Goal: Task Accomplishment & Management: Manage account settings

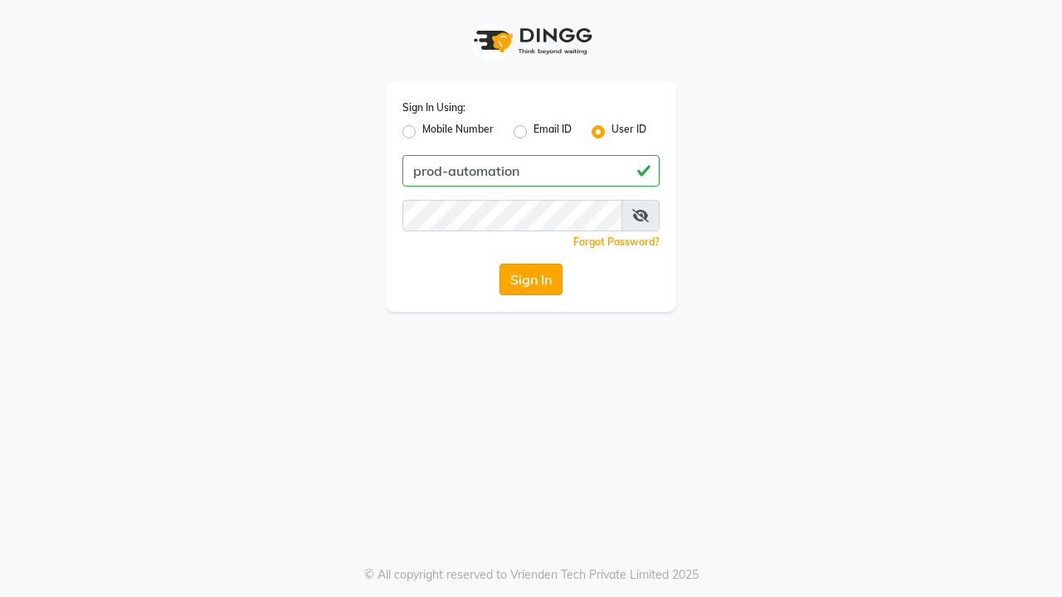
click at [531, 280] on button "Sign In" at bounding box center [531, 280] width 63 height 32
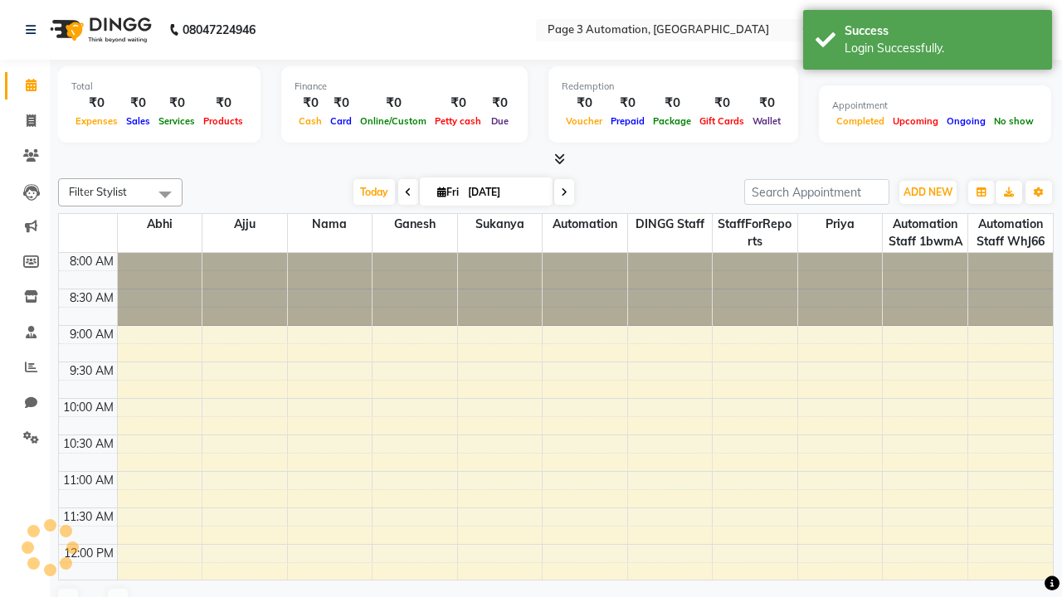
select select "en"
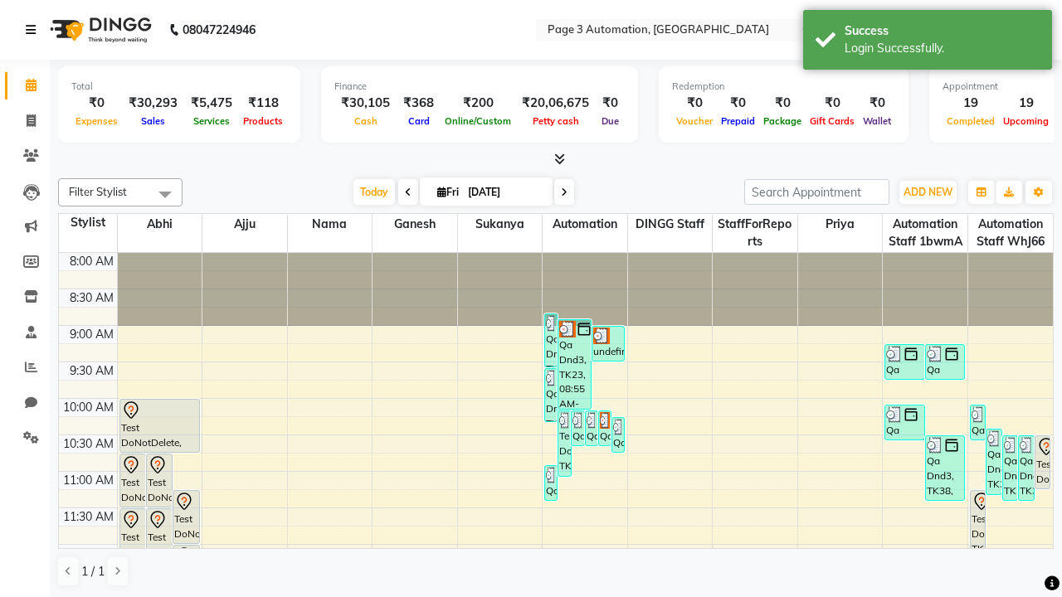
click at [34, 30] on icon at bounding box center [31, 30] width 10 height 12
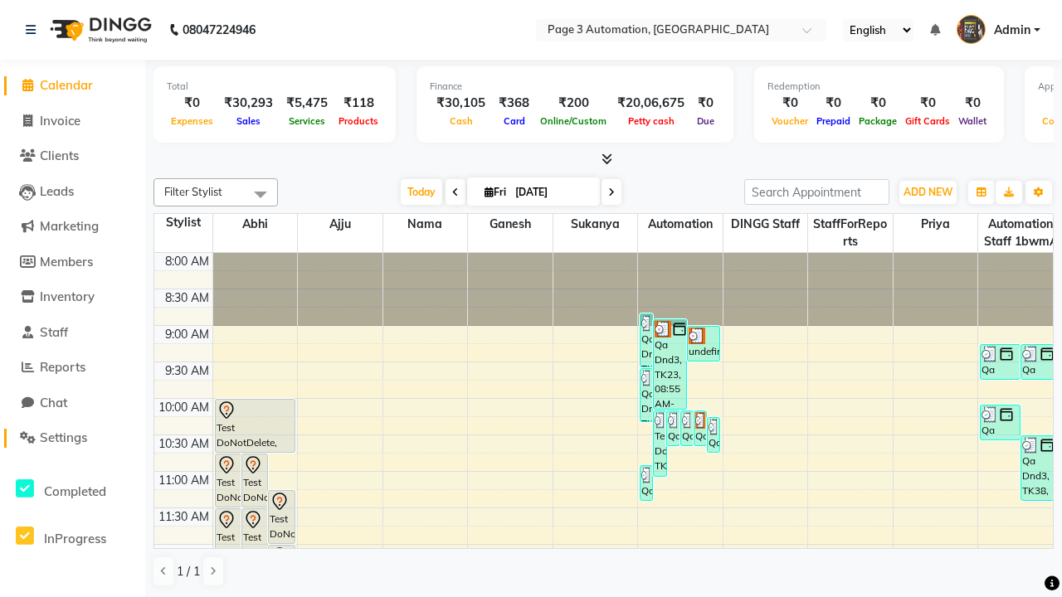
click at [72, 438] on span "Settings" at bounding box center [63, 438] width 47 height 16
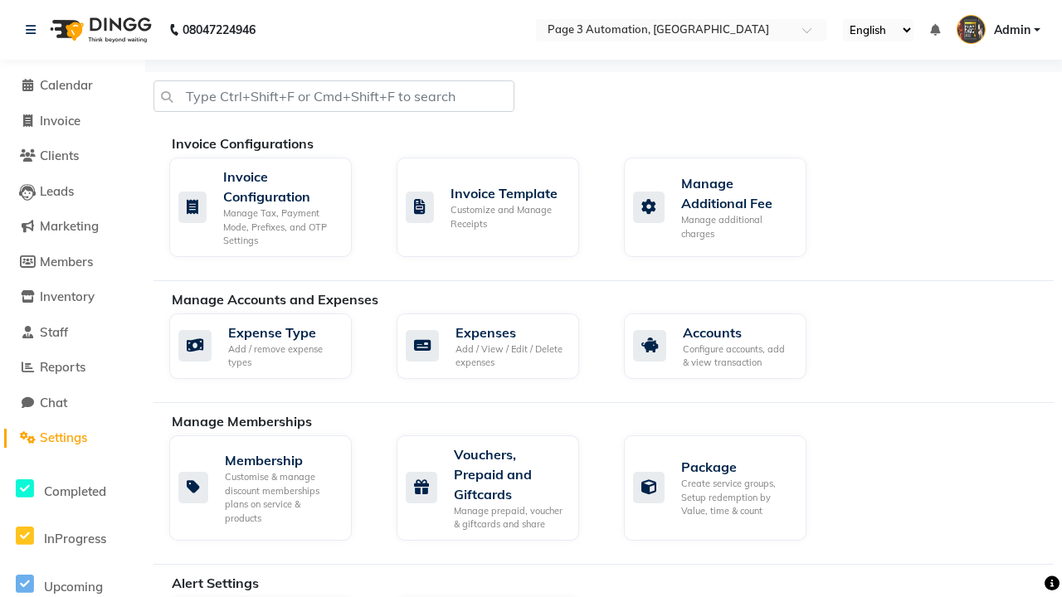
select select "2: 15"
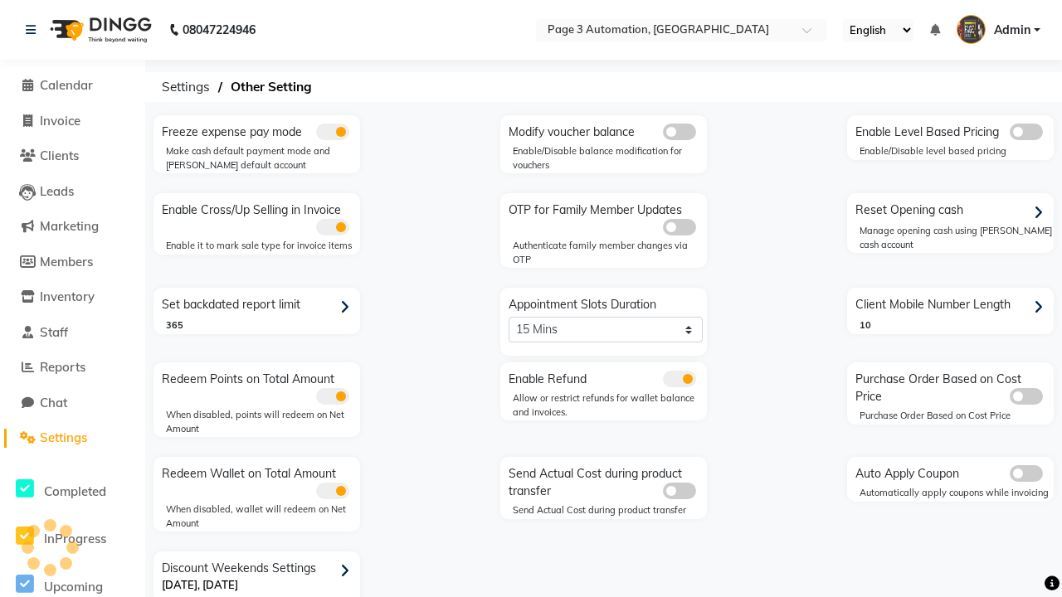
scroll to position [35, 0]
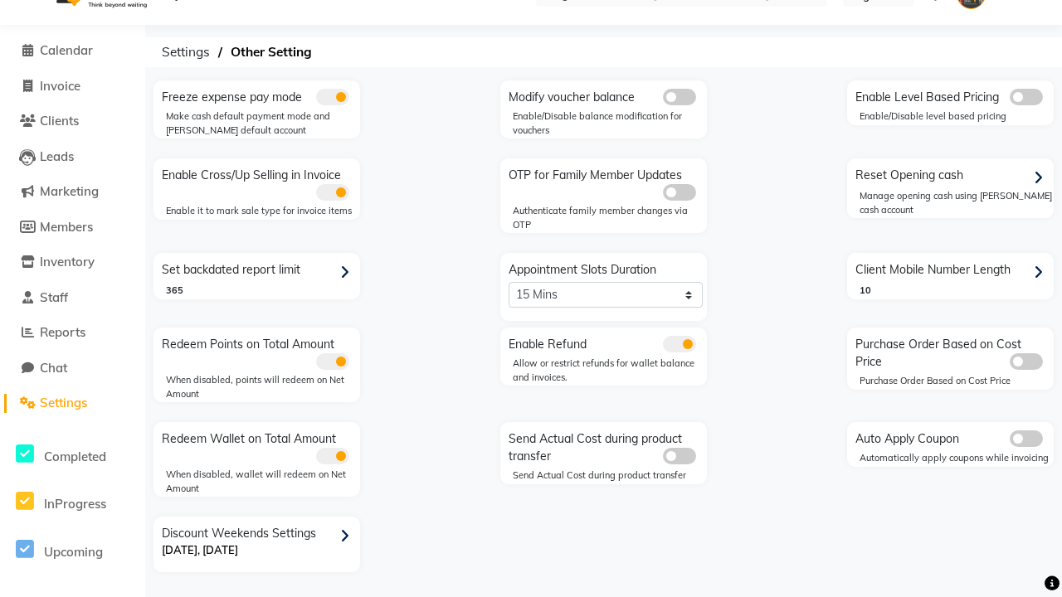
click at [348, 536] on icon at bounding box center [344, 536] width 9 height 15
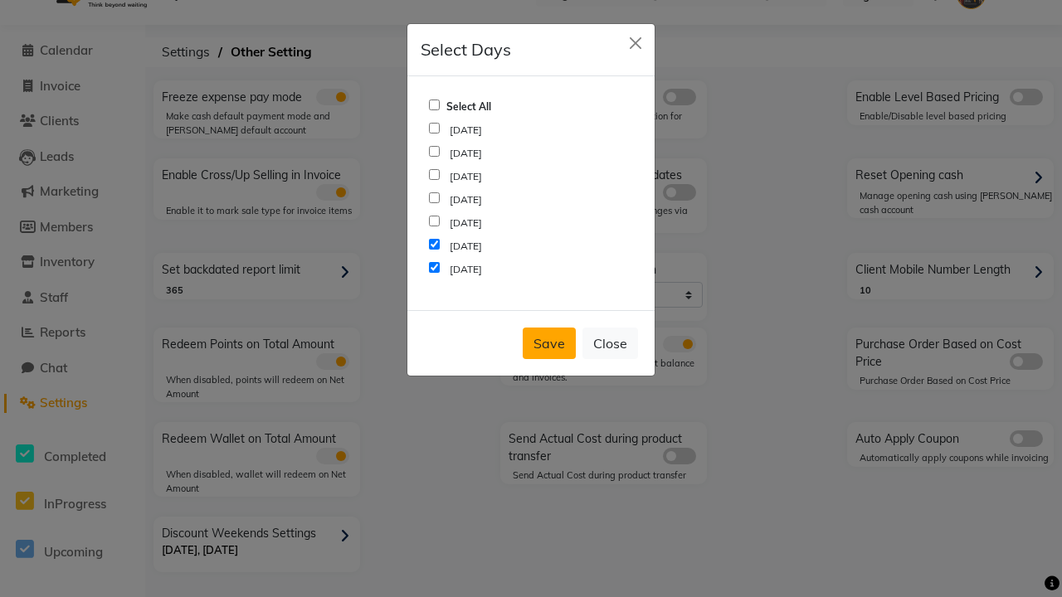
click at [549, 344] on button "Save" at bounding box center [549, 344] width 53 height 32
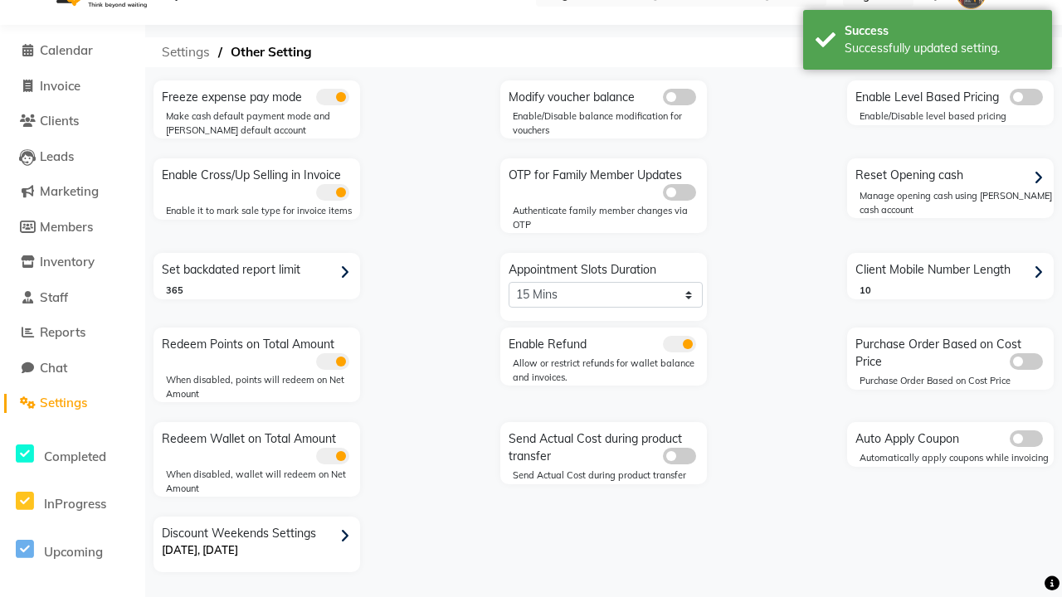
click at [186, 52] on span "Settings" at bounding box center [186, 52] width 65 height 30
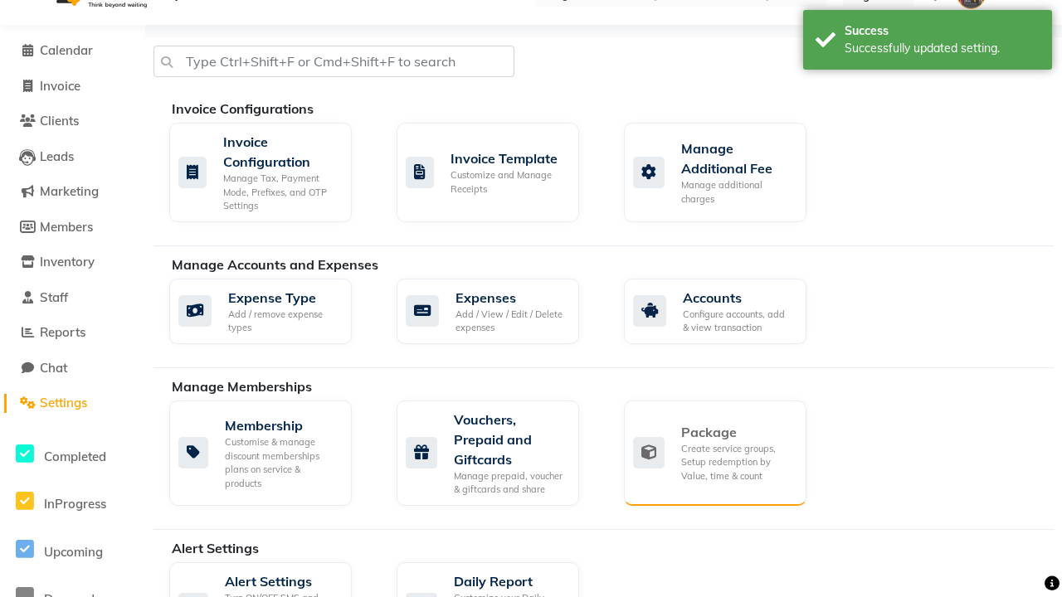
click at [737, 432] on div "Package" at bounding box center [737, 432] width 112 height 20
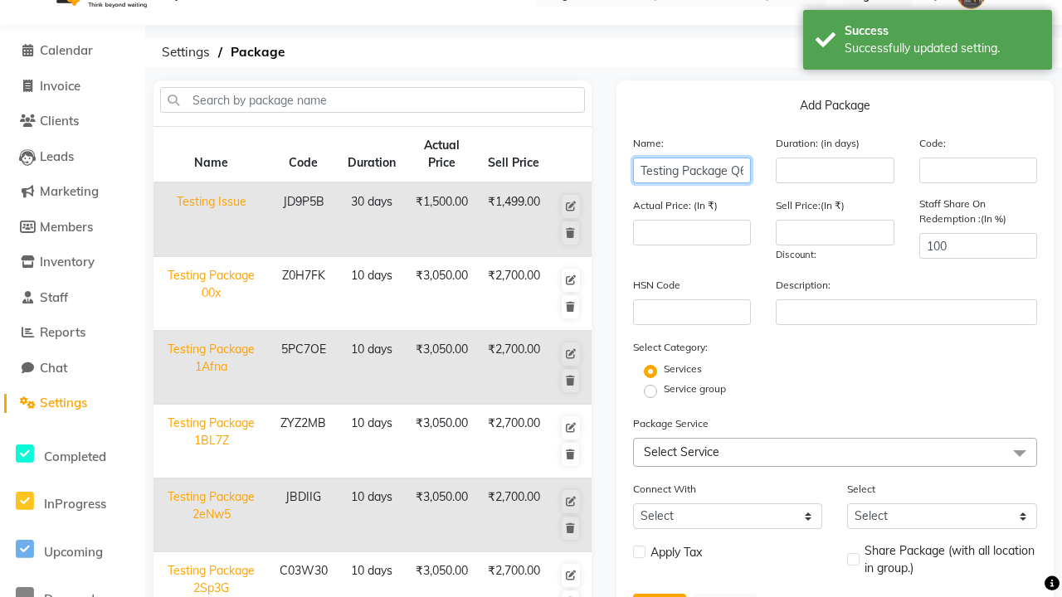
scroll to position [0, 19]
type input "Testing Package Q67vf"
type input "10"
type input "3050"
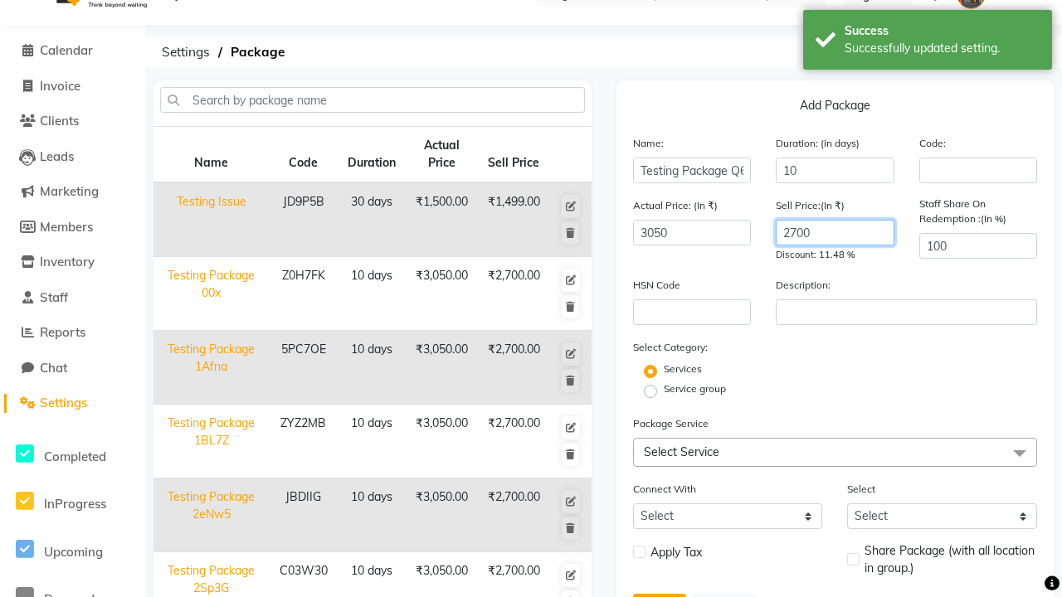
type input "2700"
click at [695, 389] on label "Service group" at bounding box center [695, 389] width 62 height 15
click at [661, 389] on input "Service group" at bounding box center [656, 390] width 11 height 11
radio input "true"
radio input "false"
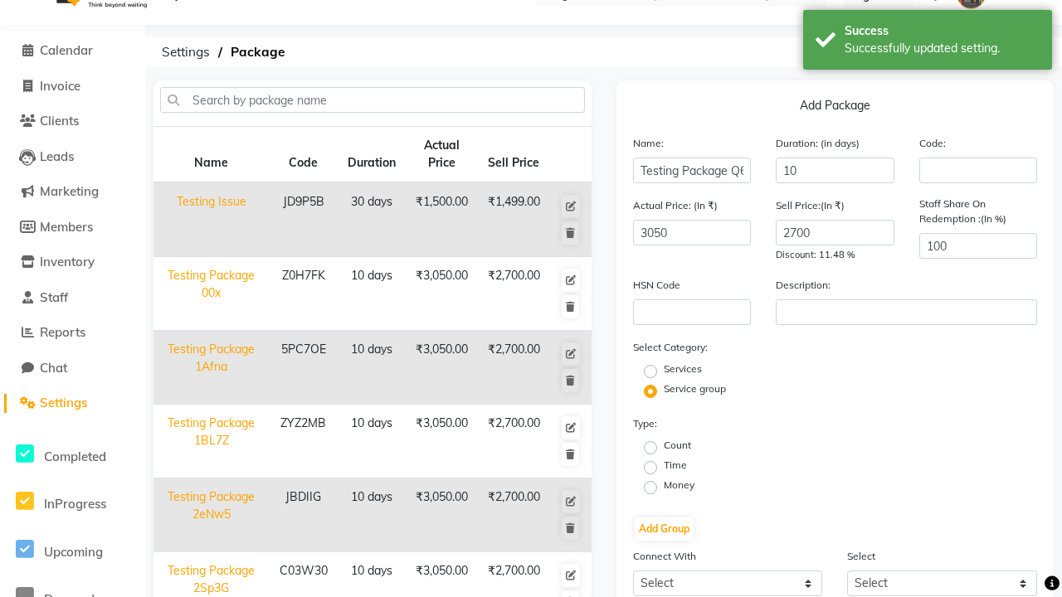
click at [679, 485] on label "Money" at bounding box center [679, 485] width 31 height 15
click at [661, 485] on input "Money" at bounding box center [656, 486] width 11 height 11
radio input "true"
click at [900, 466] on label "Flat Price" at bounding box center [899, 465] width 43 height 15
click at [875, 466] on input "Flat Price" at bounding box center [870, 466] width 11 height 11
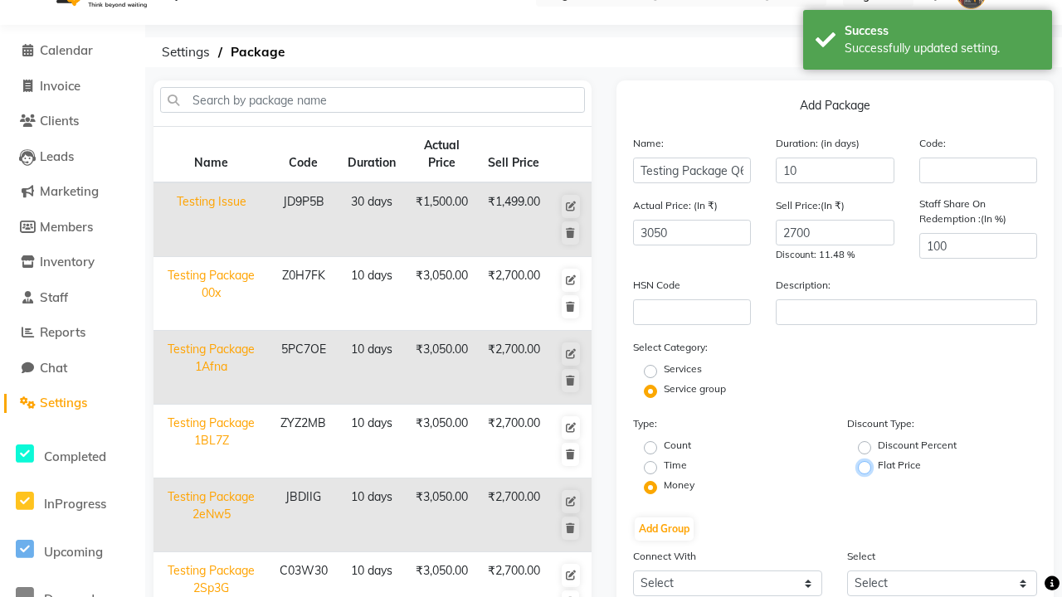
radio input "true"
click at [664, 529] on button "Add Group" at bounding box center [664, 529] width 59 height 23
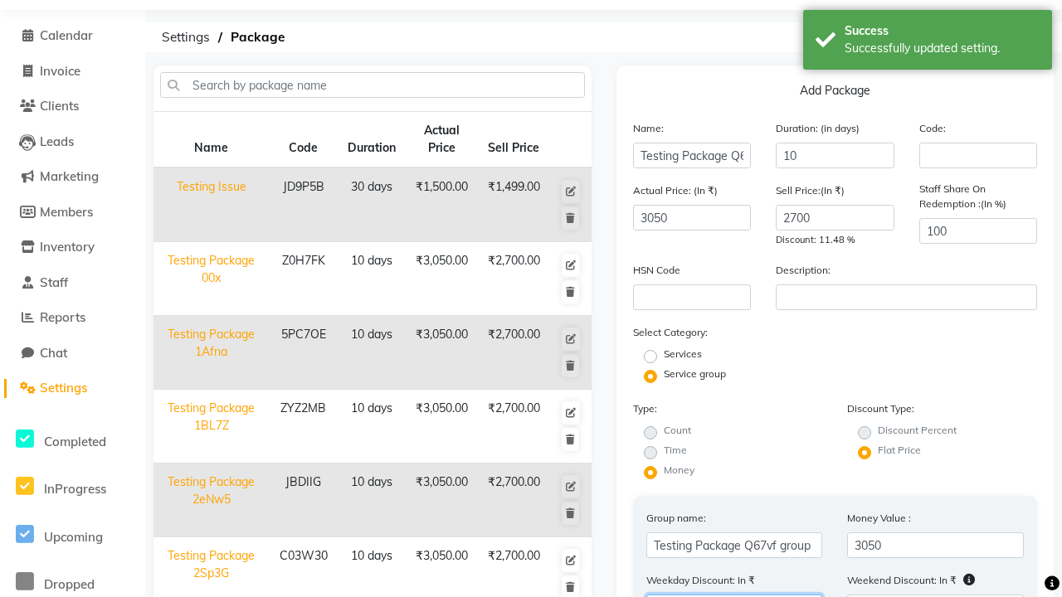
type input "025"
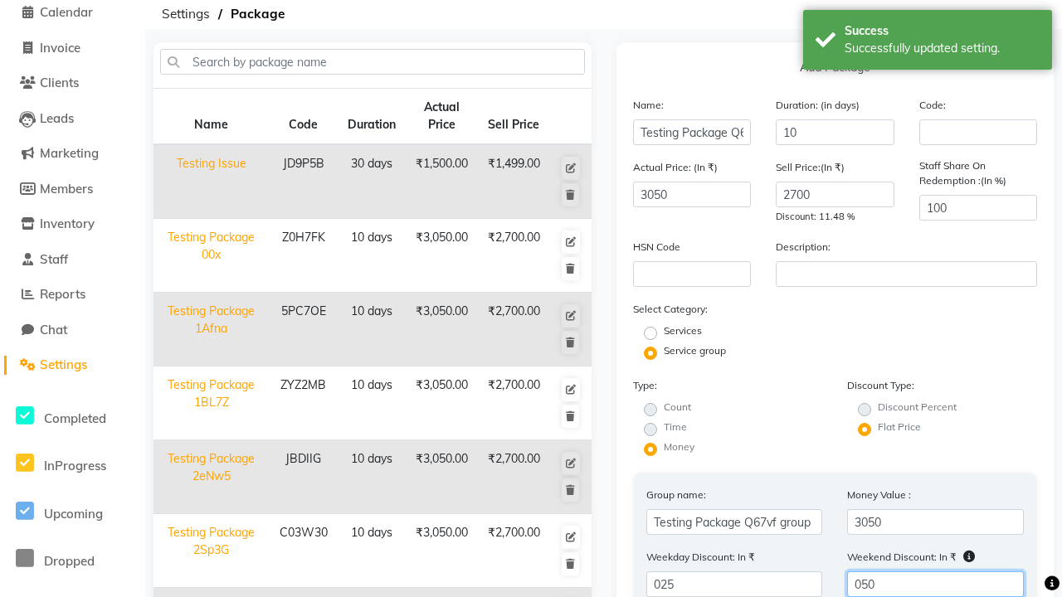
type input "050"
radio input "true"
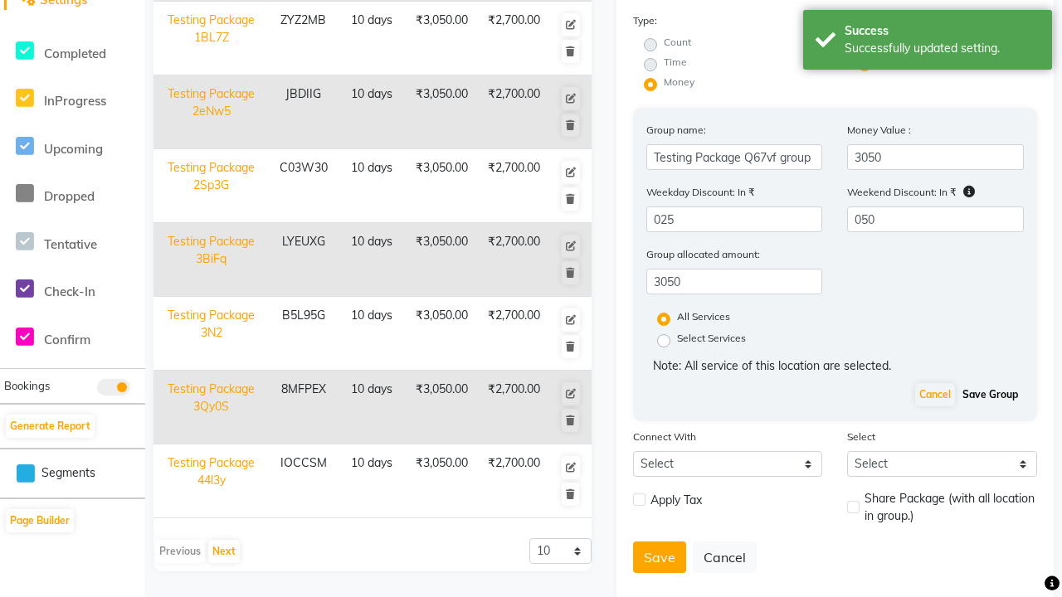
click at [990, 395] on button "Save Group" at bounding box center [990, 394] width 64 height 23
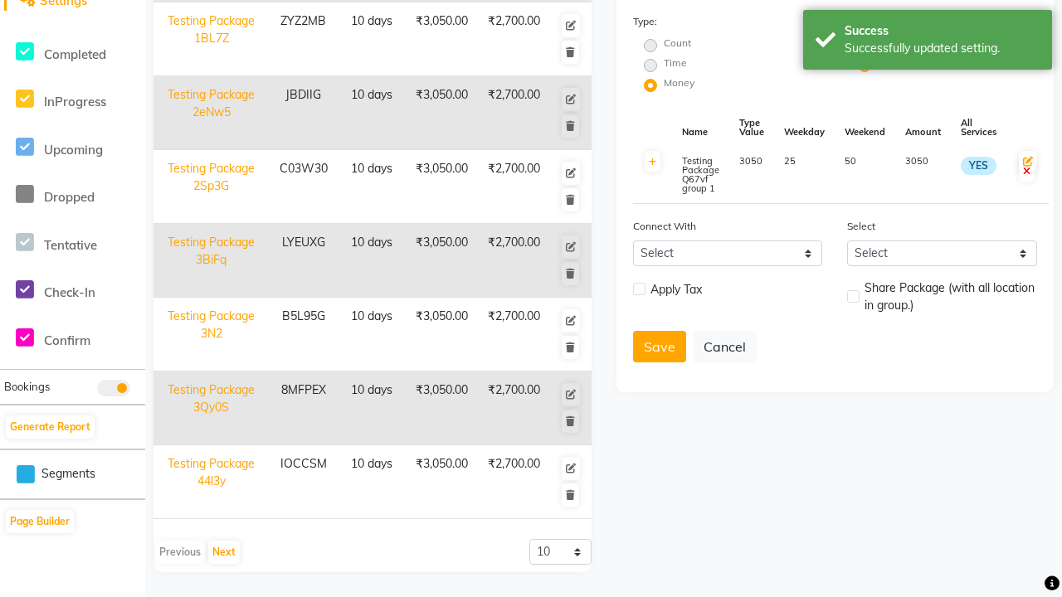
scroll to position [437, 0]
click at [659, 347] on button "Save" at bounding box center [659, 347] width 53 height 32
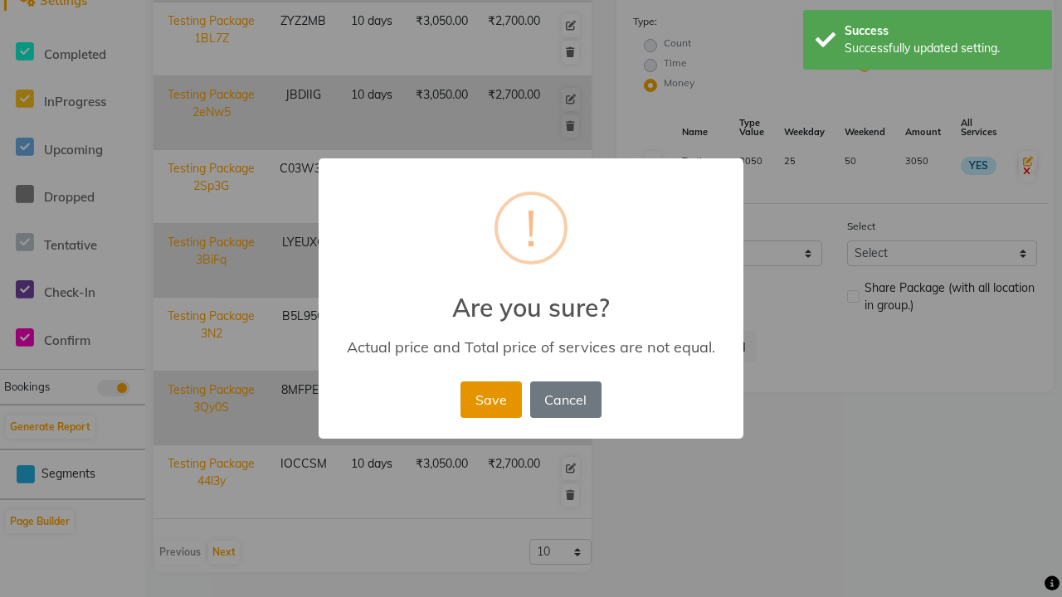
click at [490, 399] on button "Save" at bounding box center [491, 400] width 61 height 37
radio input "true"
radio input "false"
select select
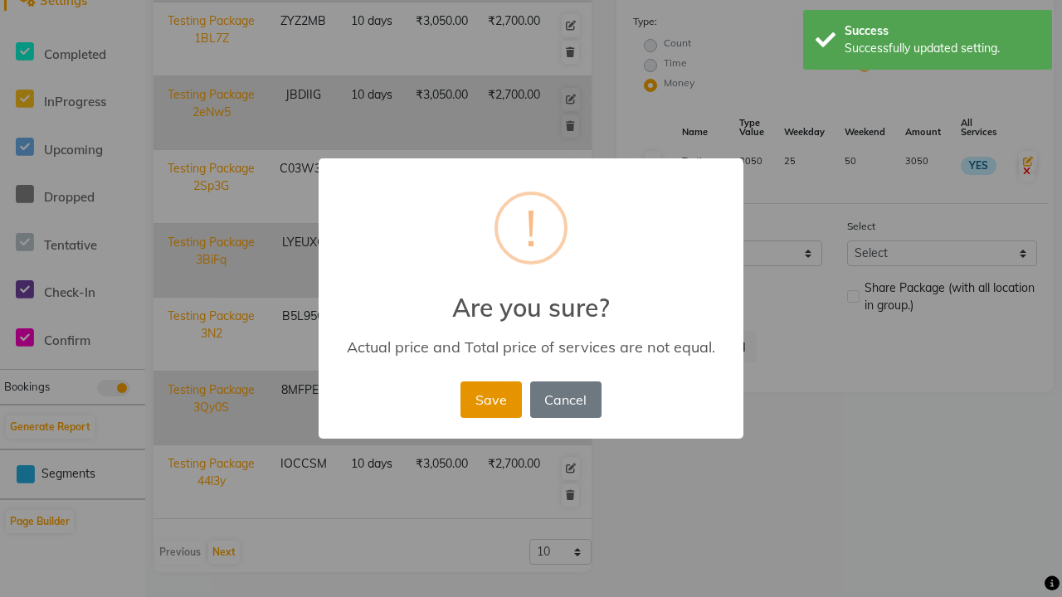
checkbox input "false"
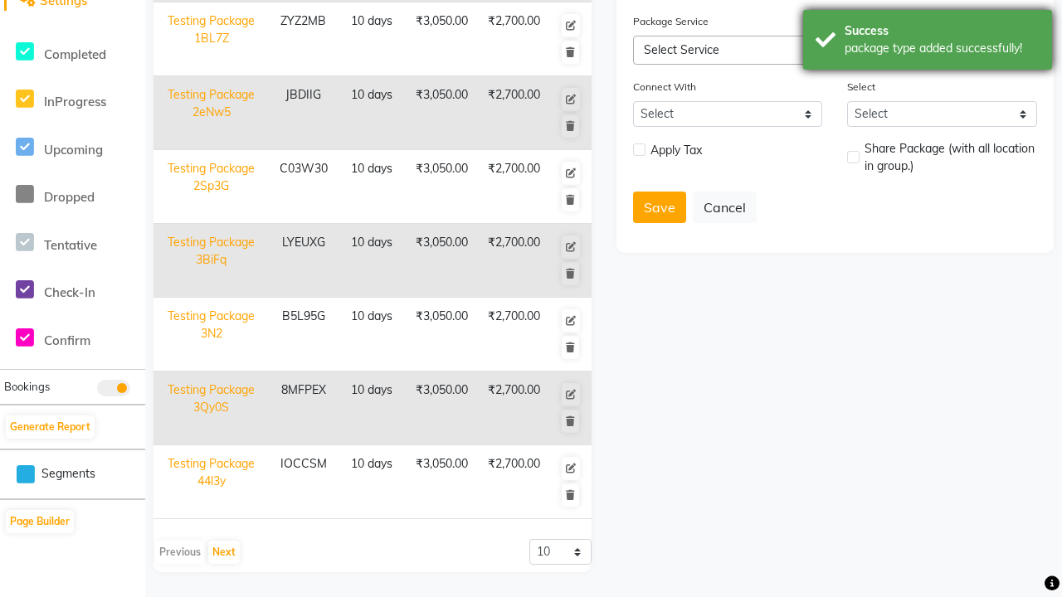
click at [928, 42] on div "package type added successfully!" at bounding box center [942, 48] width 195 height 17
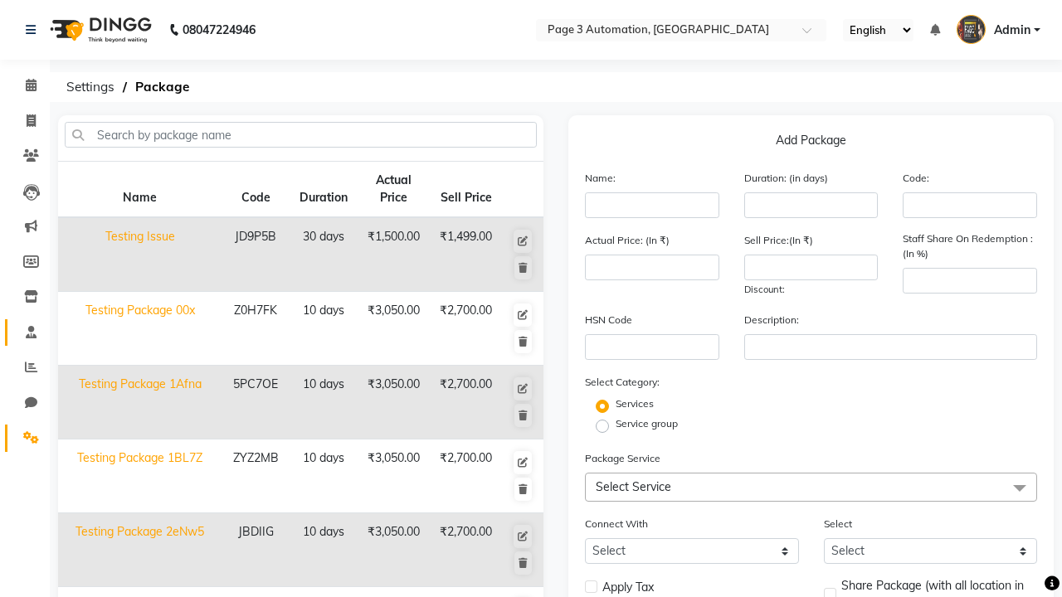
click at [25, 332] on span at bounding box center [31, 333] width 29 height 19
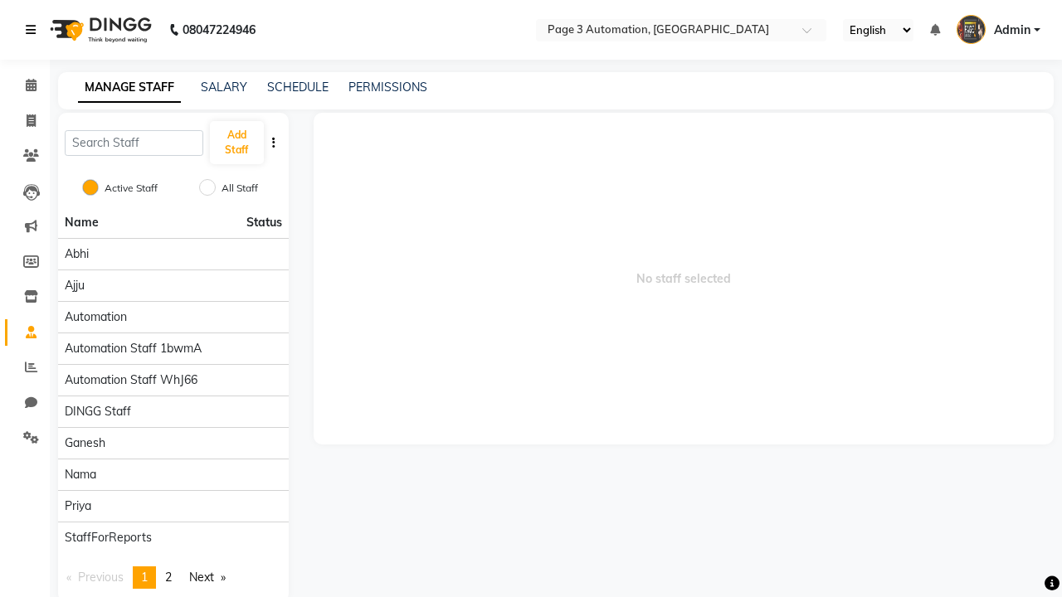
click at [34, 30] on icon at bounding box center [31, 30] width 10 height 12
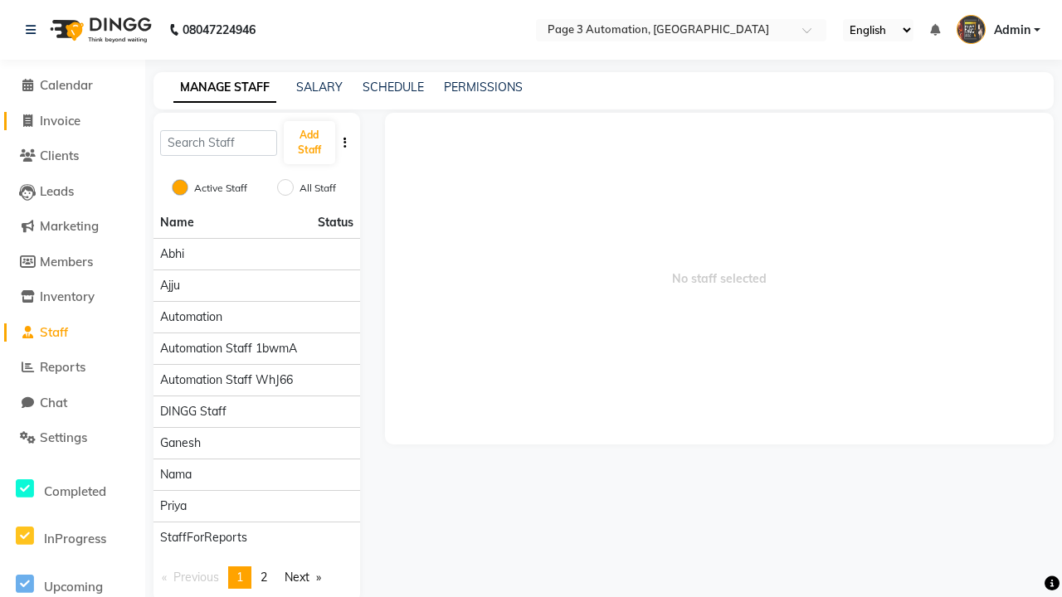
click at [72, 120] on span "Invoice" at bounding box center [60, 121] width 41 height 16
select select "service"
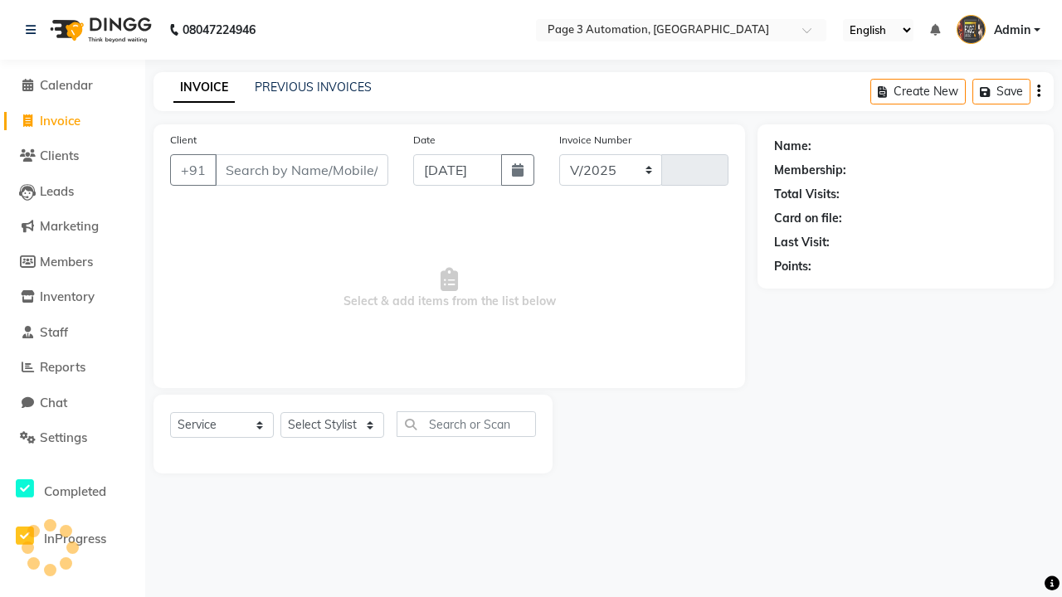
select select "2774"
type input "10142"
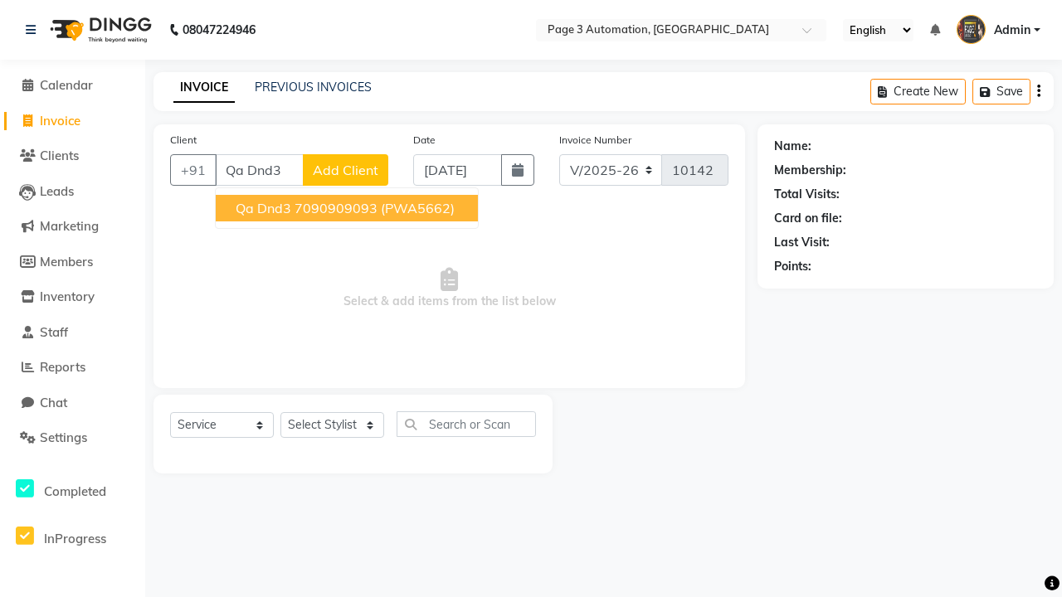
click at [349, 208] on ngb-highlight "7090909093" at bounding box center [336, 208] width 83 height 17
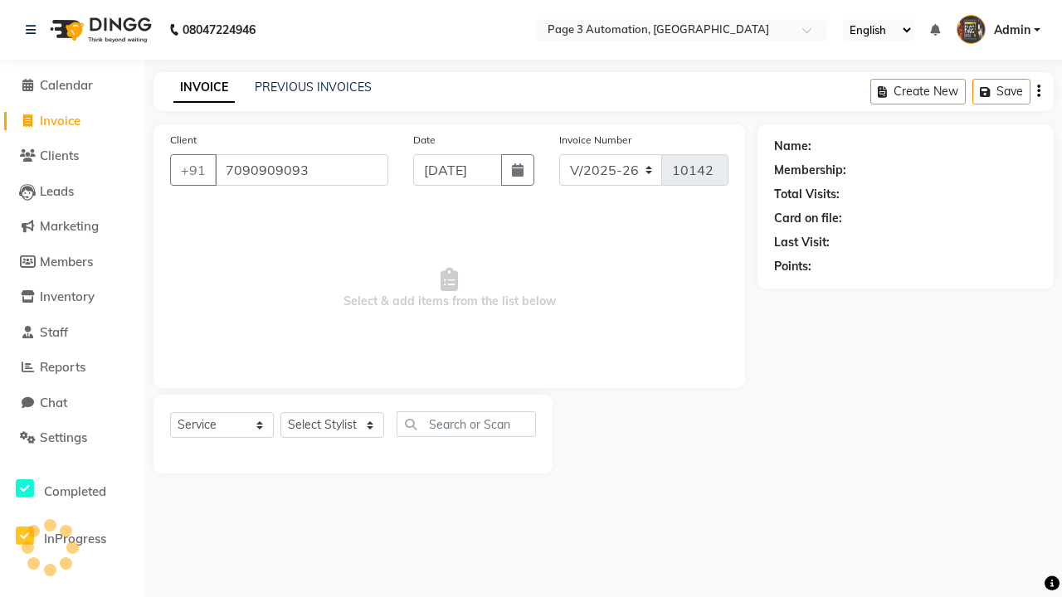
type input "7090909093"
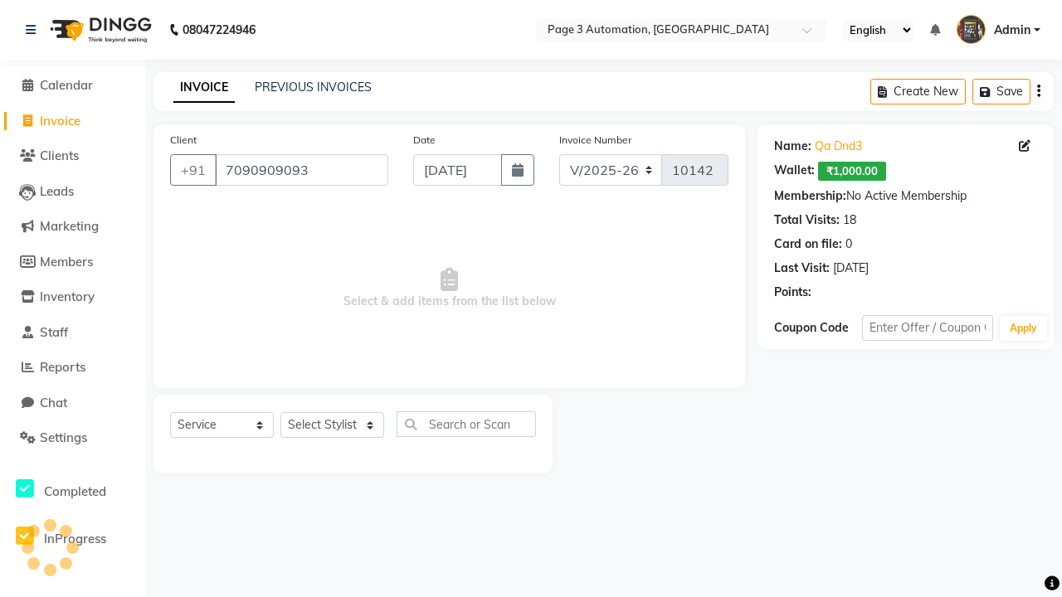
select select "package"
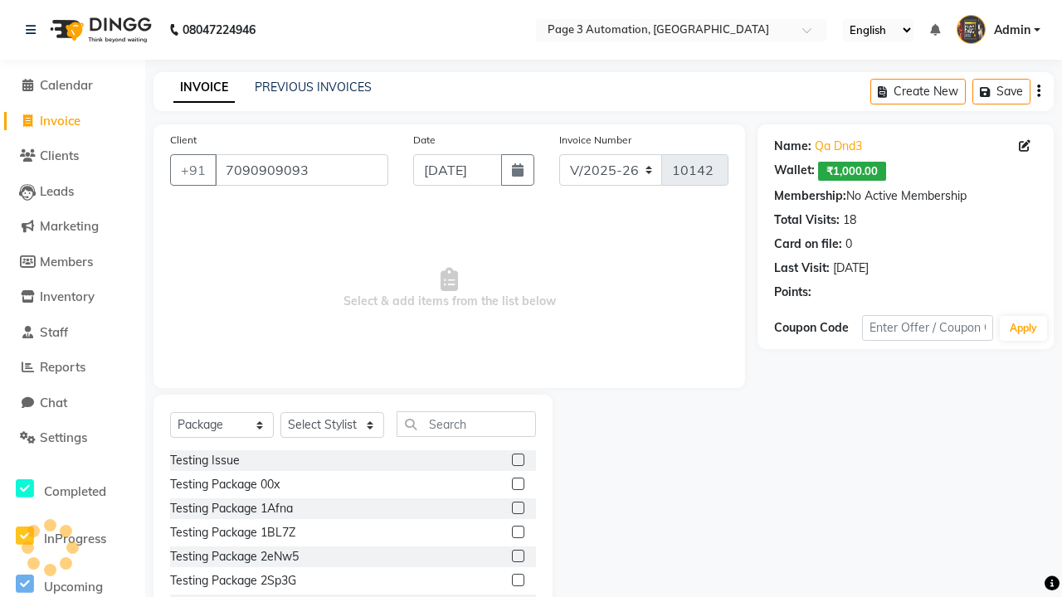
select select "71572"
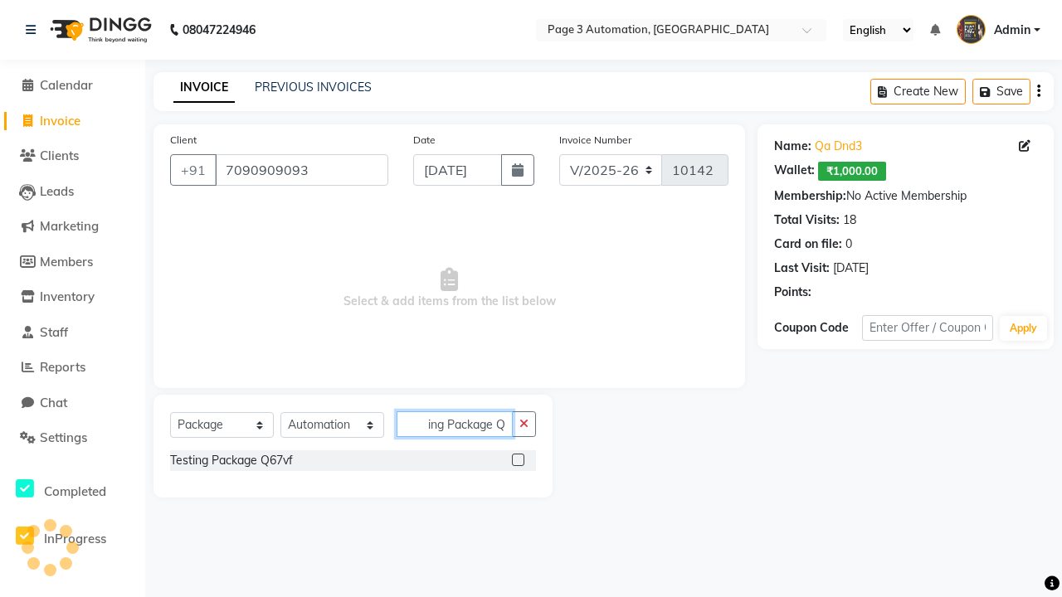
type input "Testing Package Q67vf"
click at [518, 460] on label at bounding box center [518, 460] width 12 height 12
click at [518, 460] on input "checkbox" at bounding box center [517, 461] width 11 height 11
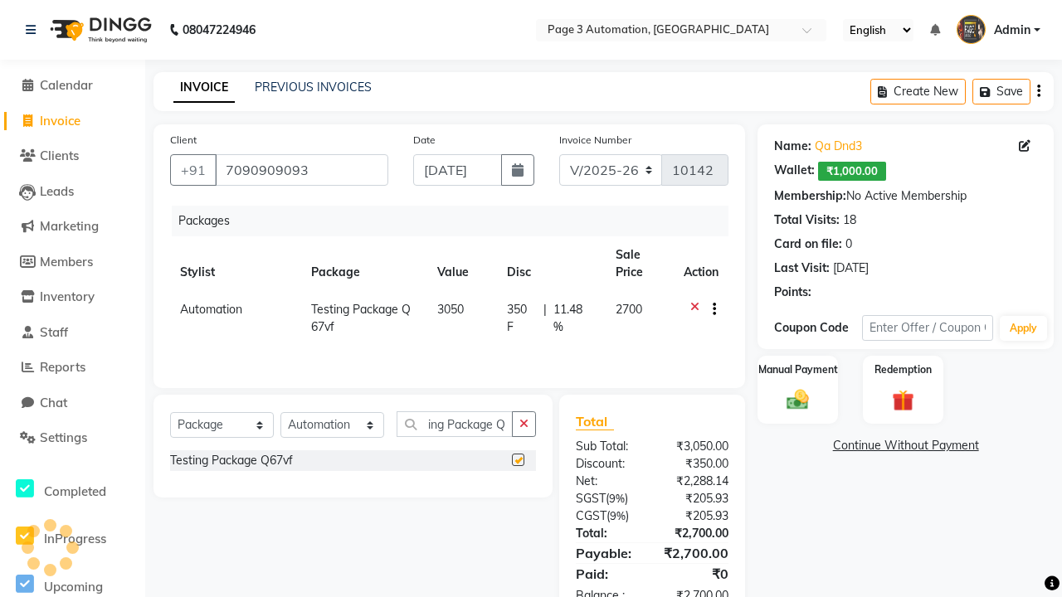
checkbox input "false"
click at [797, 370] on label "Manual Payment" at bounding box center [798, 370] width 83 height 16
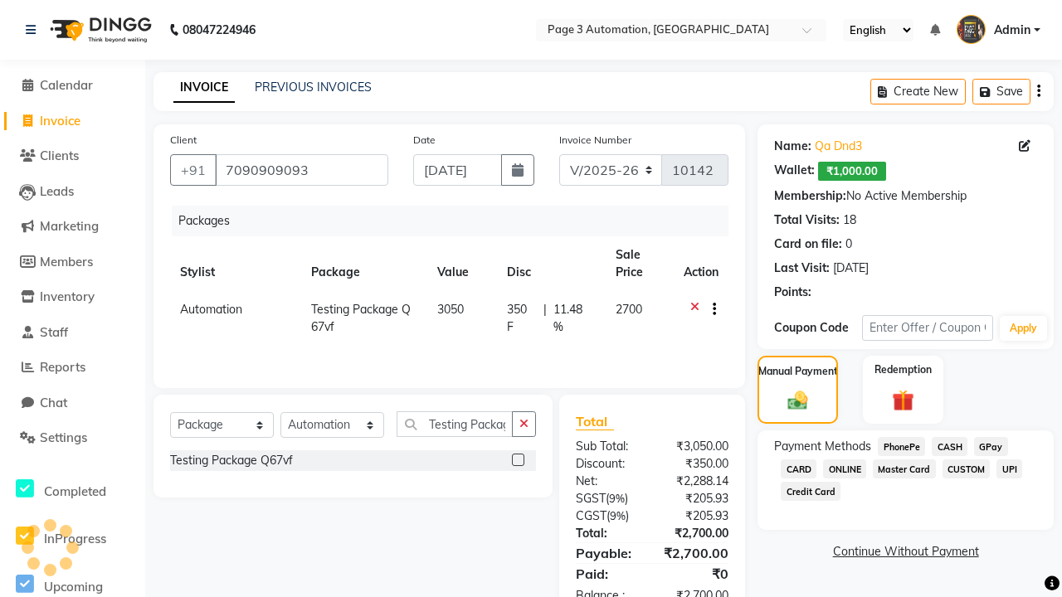
click at [949, 446] on span "CASH" at bounding box center [950, 446] width 36 height 19
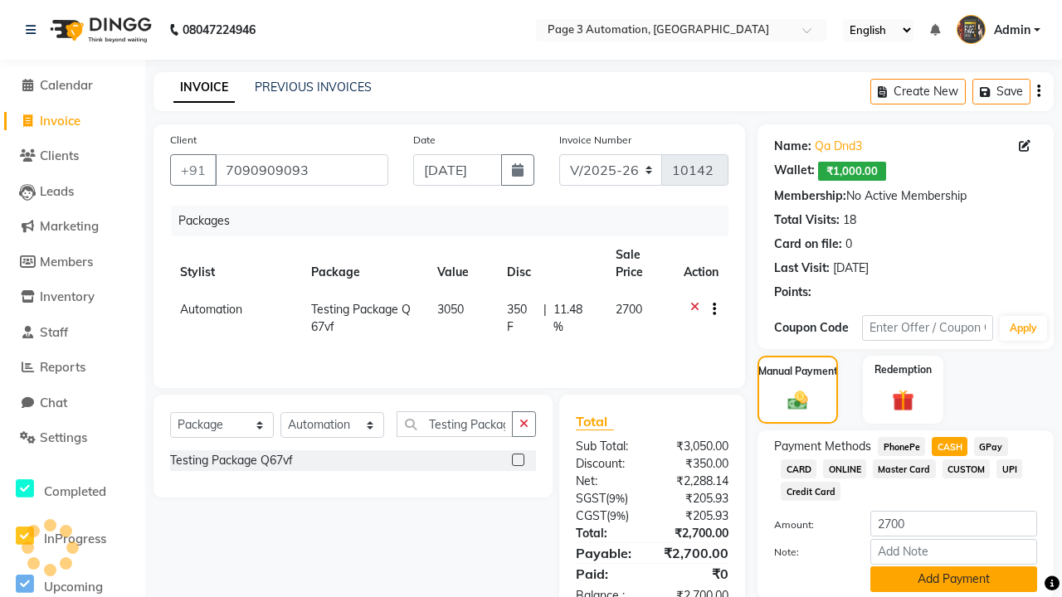
click at [953, 579] on button "Add Payment" at bounding box center [954, 580] width 167 height 26
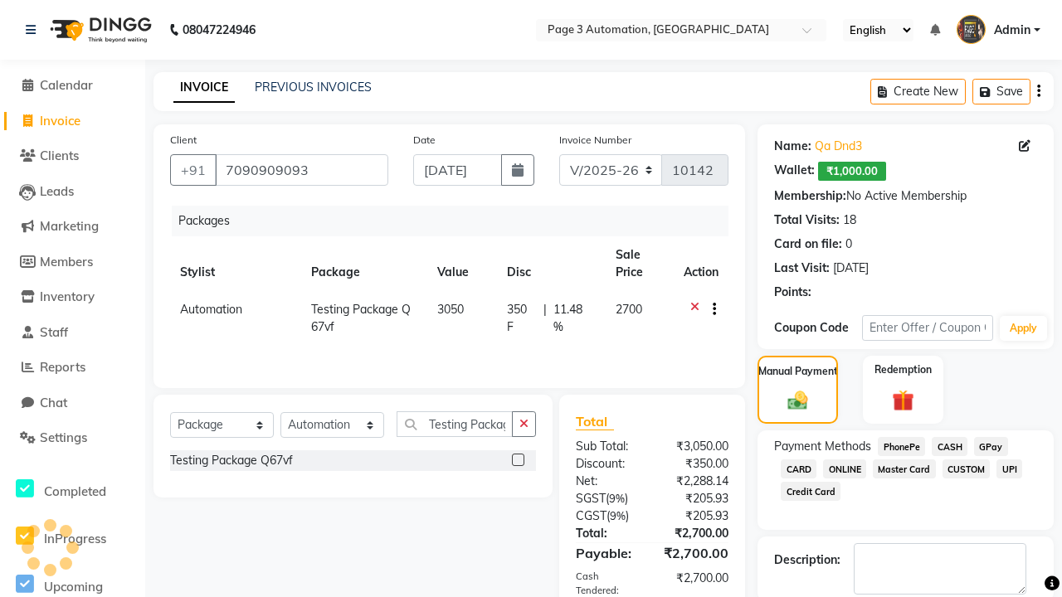
checkbox input "false"
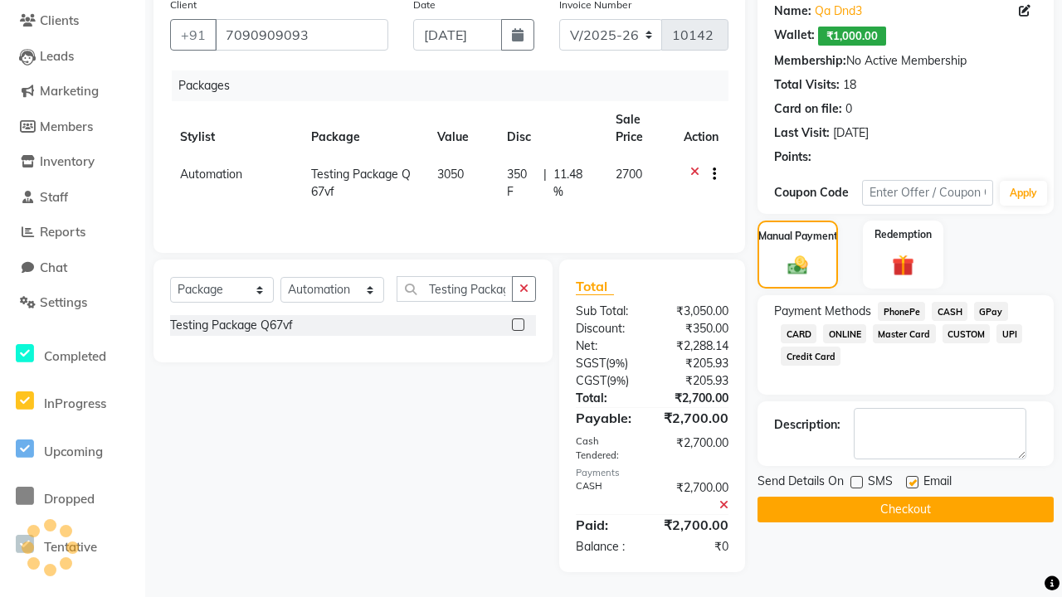
click at [912, 482] on label at bounding box center [912, 482] width 12 height 12
click at [912, 482] on input "checkbox" at bounding box center [911, 483] width 11 height 11
checkbox input "false"
click at [905, 510] on button "Checkout" at bounding box center [906, 510] width 296 height 26
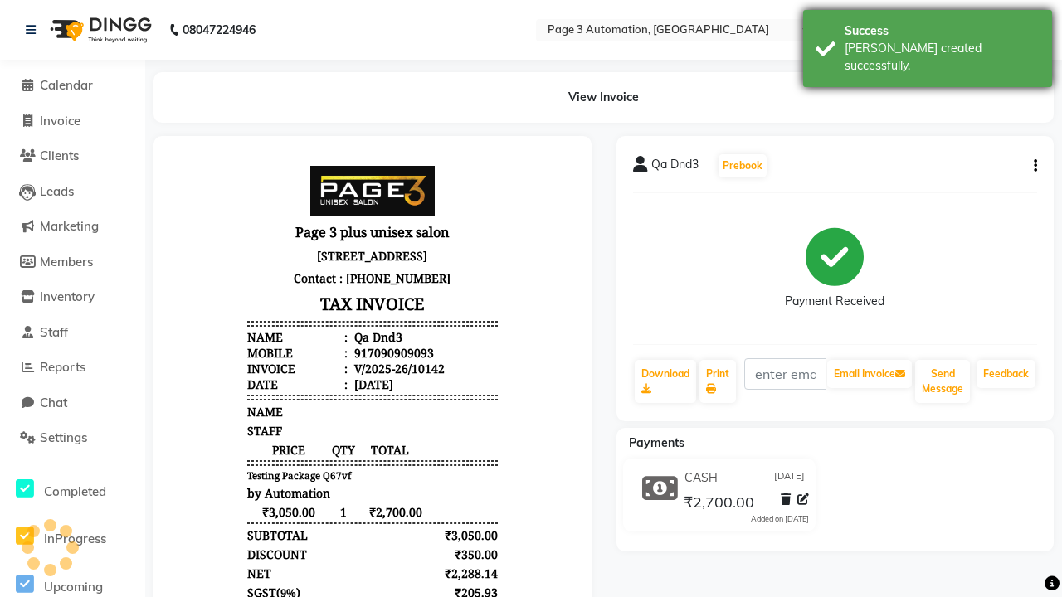
click at [928, 42] on div "[PERSON_NAME] created successfully." at bounding box center [942, 57] width 195 height 35
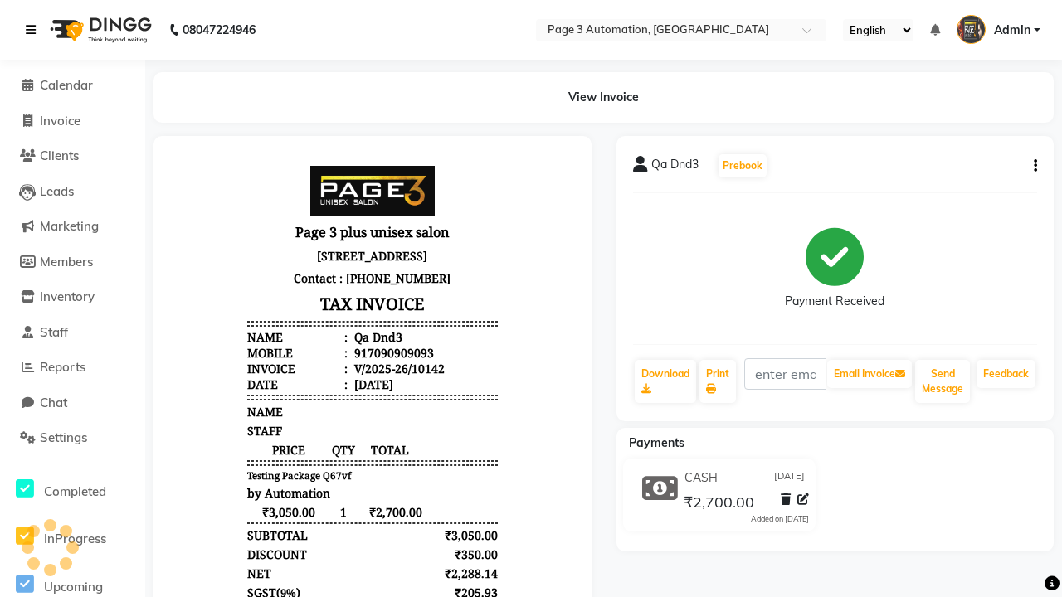
click at [34, 30] on icon at bounding box center [31, 30] width 10 height 12
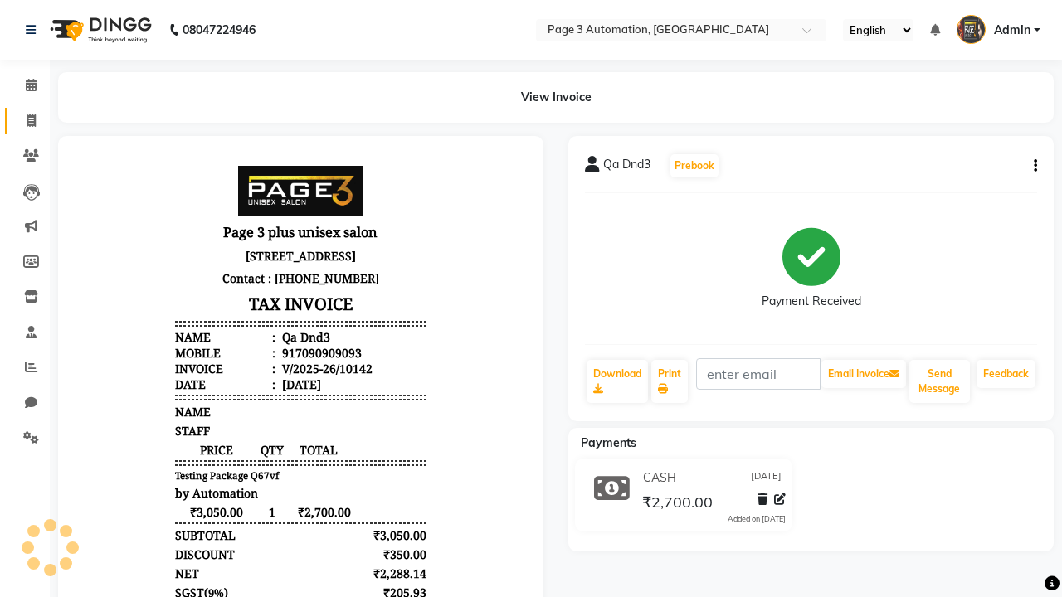
click at [25, 120] on span at bounding box center [31, 121] width 29 height 19
select select "service"
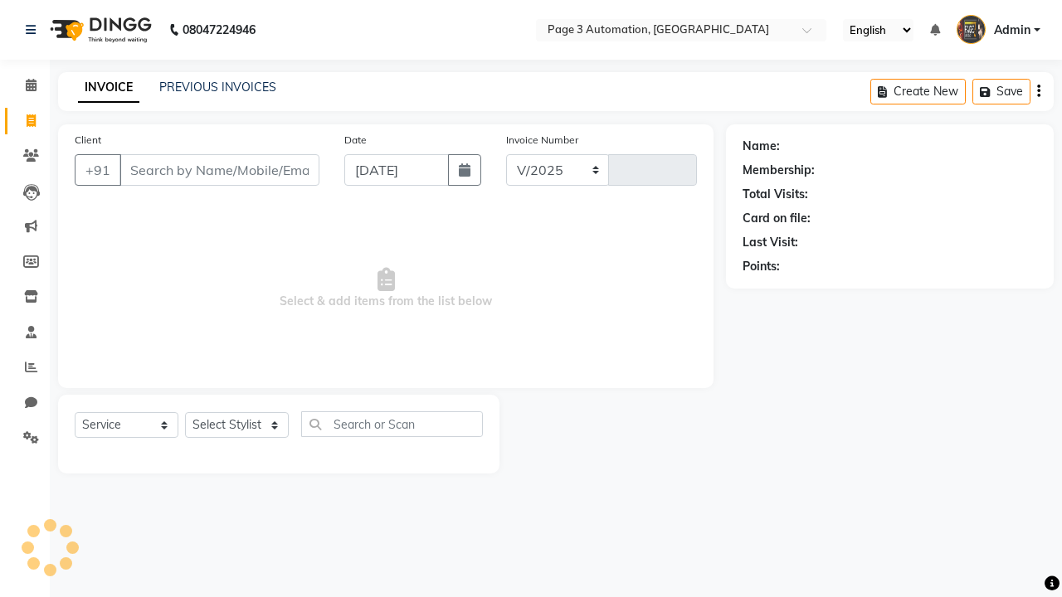
select select "2774"
type input "10143"
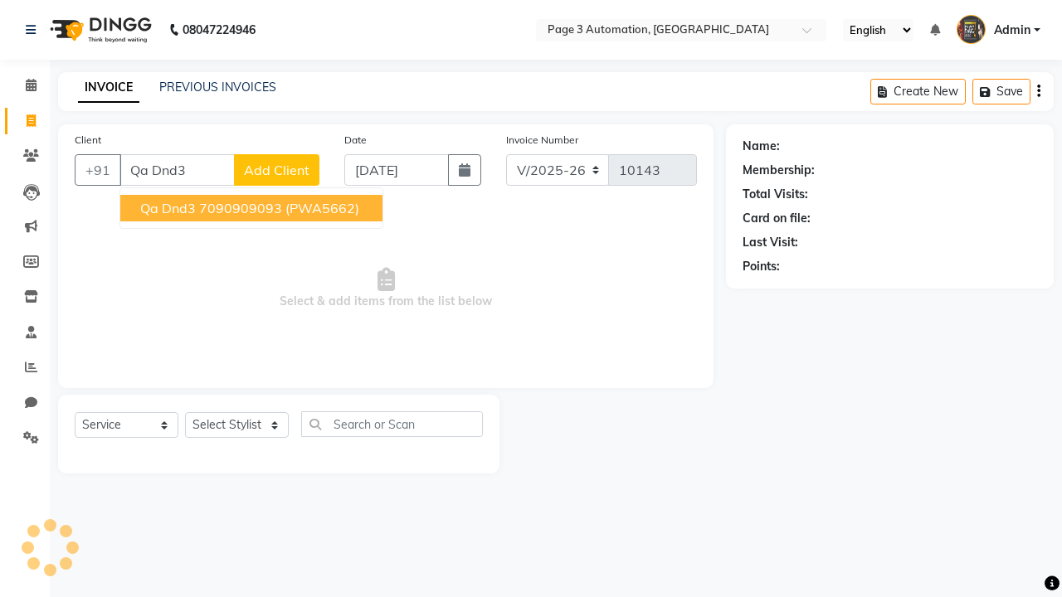
click at [253, 208] on ngb-highlight "7090909093" at bounding box center [240, 208] width 83 height 17
type input "7090909093"
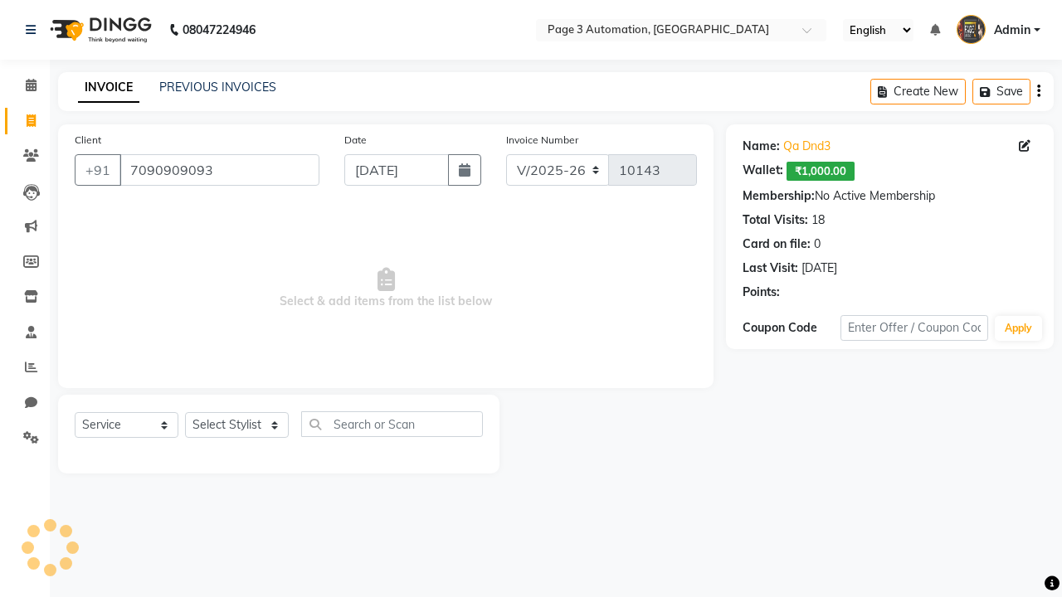
select select "71572"
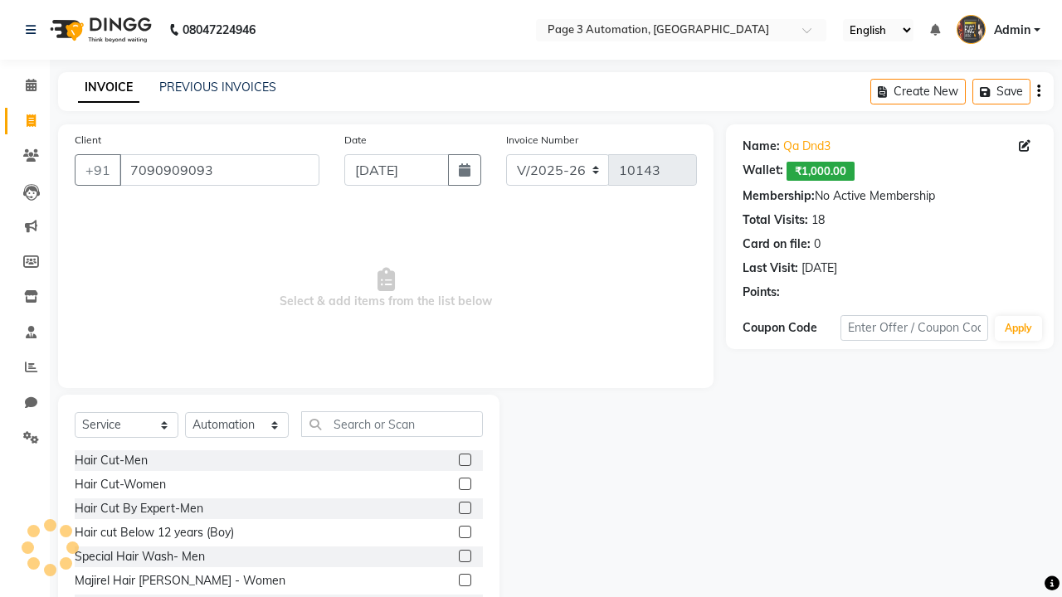
click at [464, 533] on label at bounding box center [465, 532] width 12 height 12
click at [464, 533] on input "checkbox" at bounding box center [464, 533] width 11 height 11
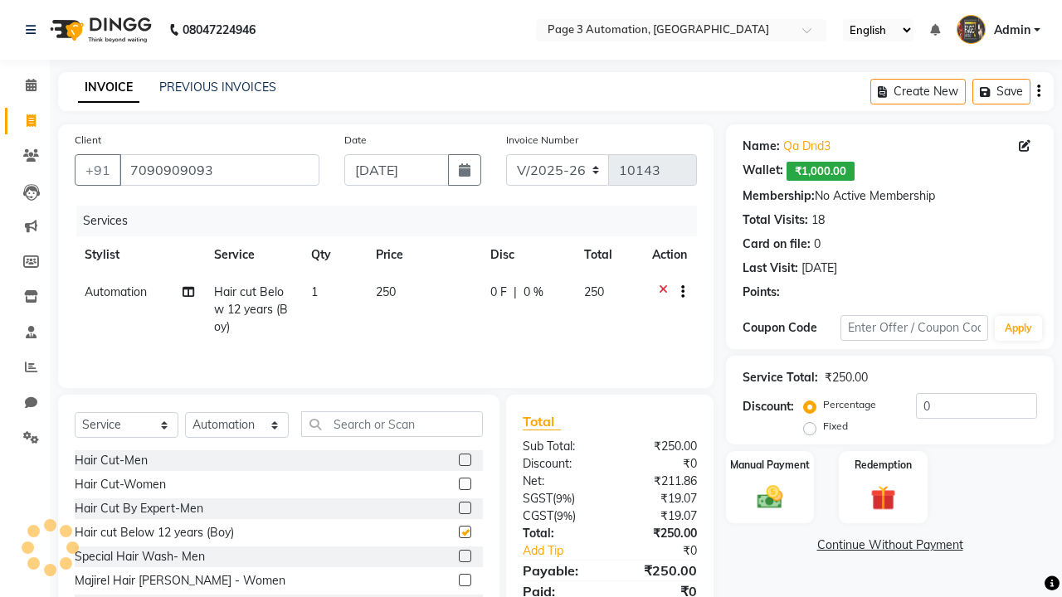
checkbox input "false"
click at [883, 465] on label "Redemption" at bounding box center [883, 464] width 60 height 16
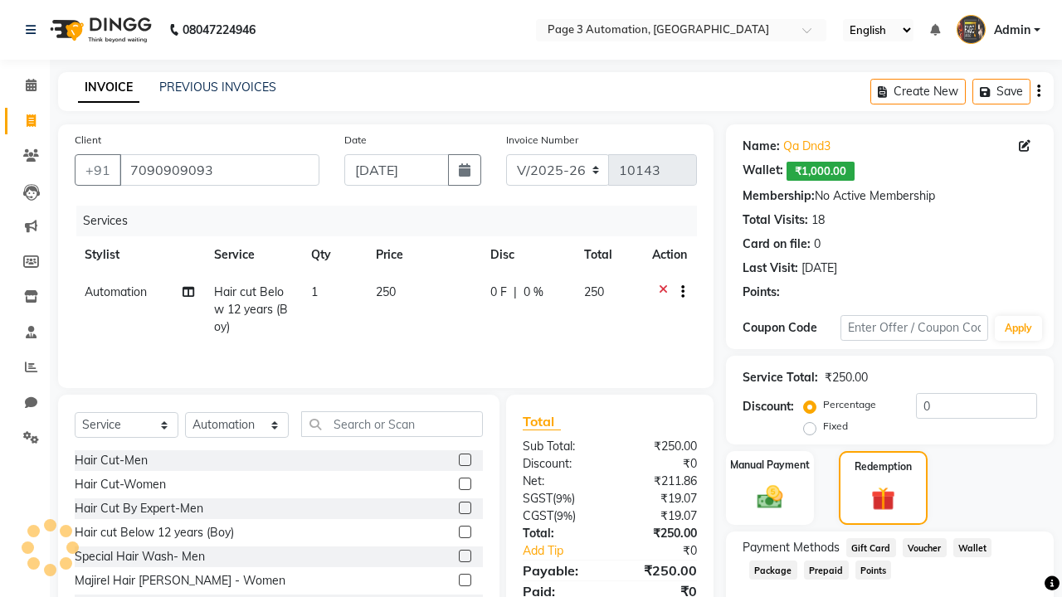
click at [773, 570] on span "Package" at bounding box center [773, 570] width 48 height 19
click at [998, 30] on span "Admin" at bounding box center [1012, 30] width 37 height 17
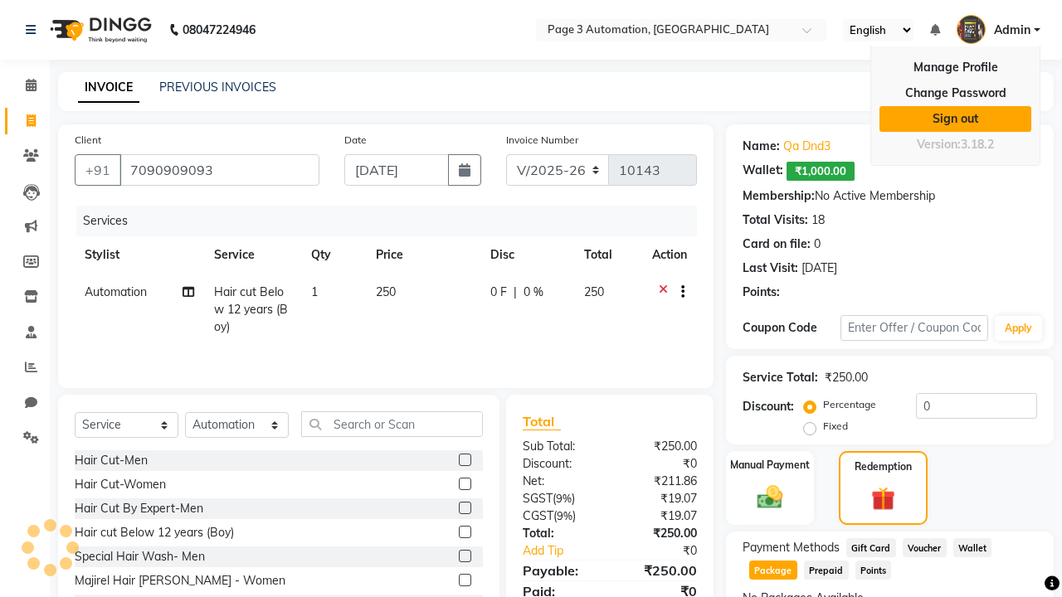
click at [955, 119] on link "Sign out" at bounding box center [956, 119] width 152 height 26
